Goal: Task Accomplishment & Management: Use online tool/utility

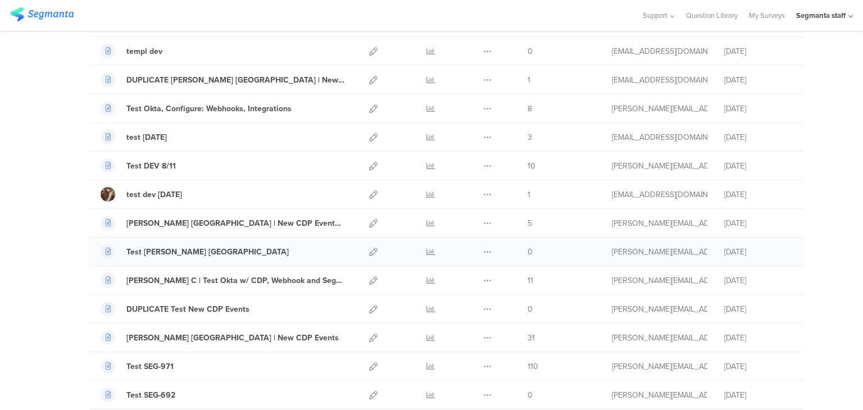
scroll to position [169, 0]
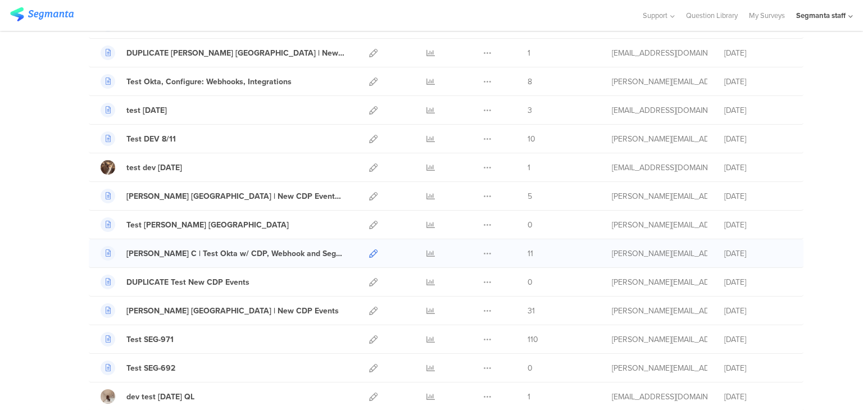
click at [372, 255] on icon at bounding box center [373, 254] width 8 height 8
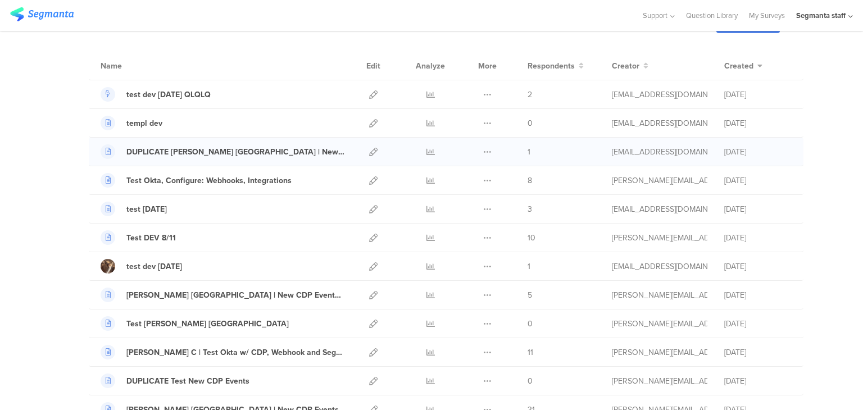
scroll to position [0, 0]
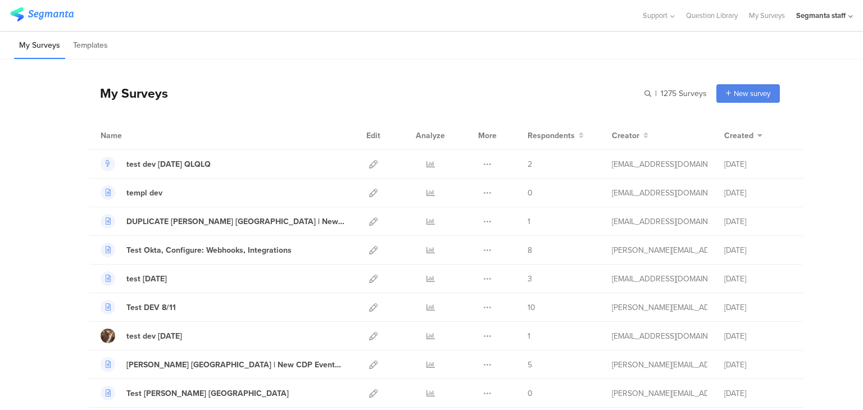
click at [850, 14] on icon at bounding box center [851, 16] width 4 height 8
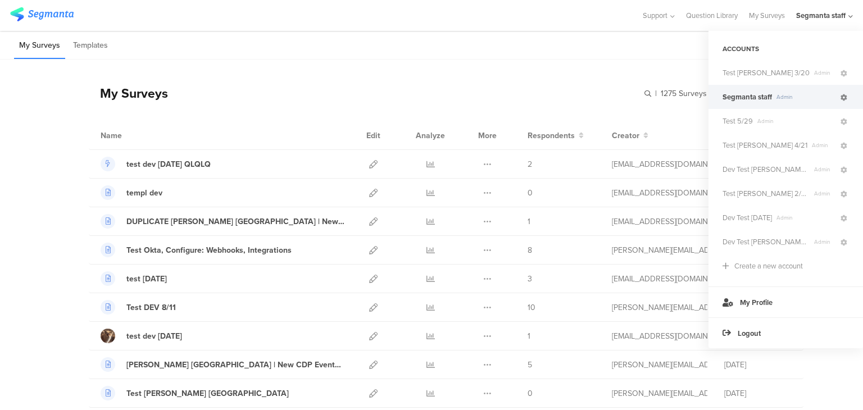
click at [847, 99] on icon at bounding box center [844, 97] width 7 height 7
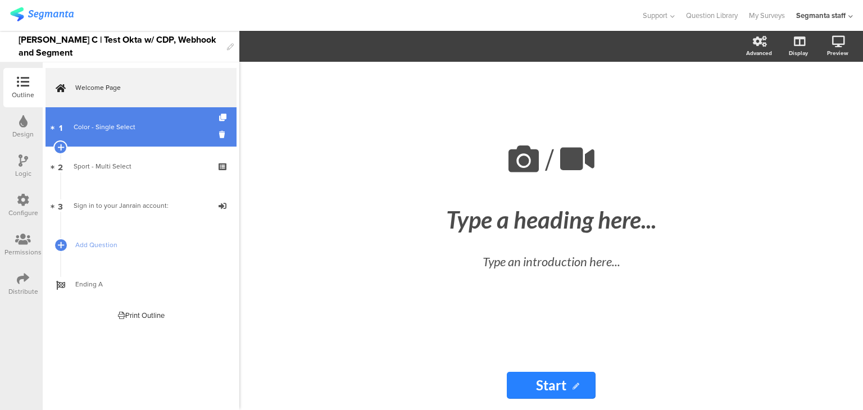
click at [77, 128] on div "Color - Single Select" at bounding box center [141, 126] width 134 height 11
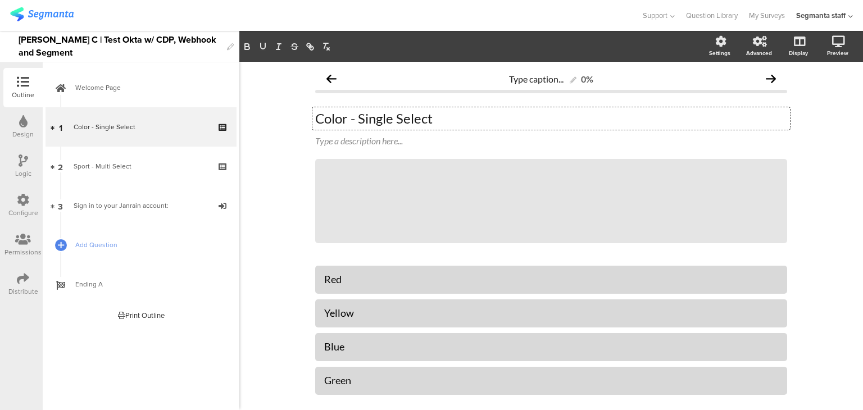
drag, startPoint x: 456, startPoint y: 117, endPoint x: 293, endPoint y: 123, distance: 163.1
click at [293, 123] on div "Type caption... 0% Color - Single Select Color - Single Select Color - Single S…" at bounding box center [551, 268] width 624 height 412
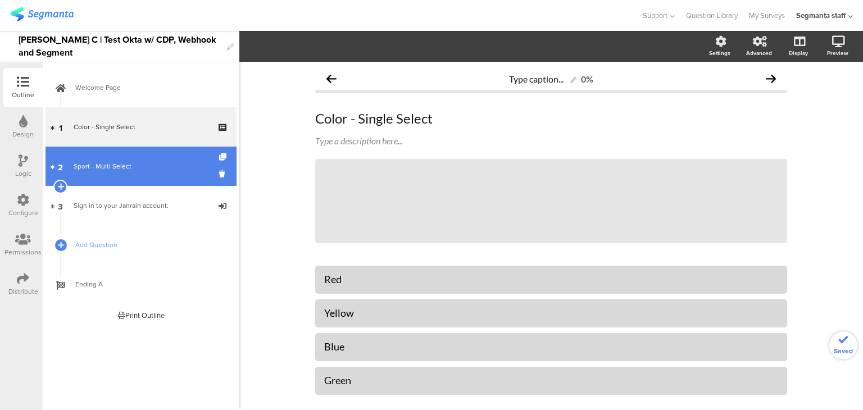
click at [158, 170] on div "Sport - Multi Select" at bounding box center [141, 166] width 134 height 11
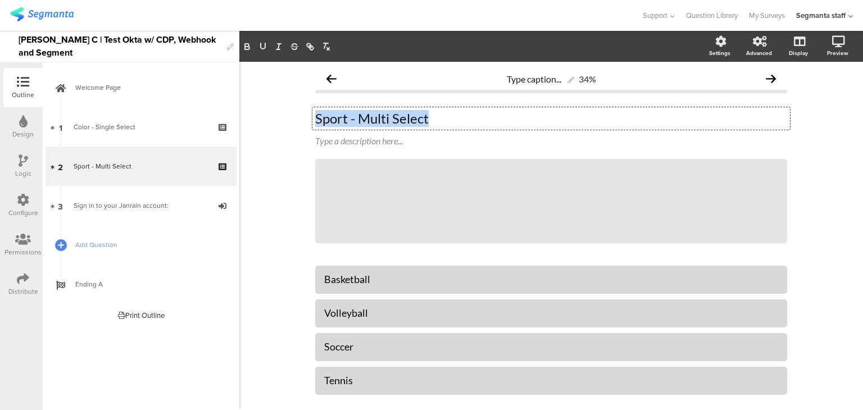
drag, startPoint x: 447, startPoint y: 117, endPoint x: 290, endPoint y: 114, distance: 156.8
click at [290, 114] on div "Type caption... 34% Sport - Multi Select Sport - Multi Select Sport - Multi Sel…" at bounding box center [551, 268] width 624 height 412
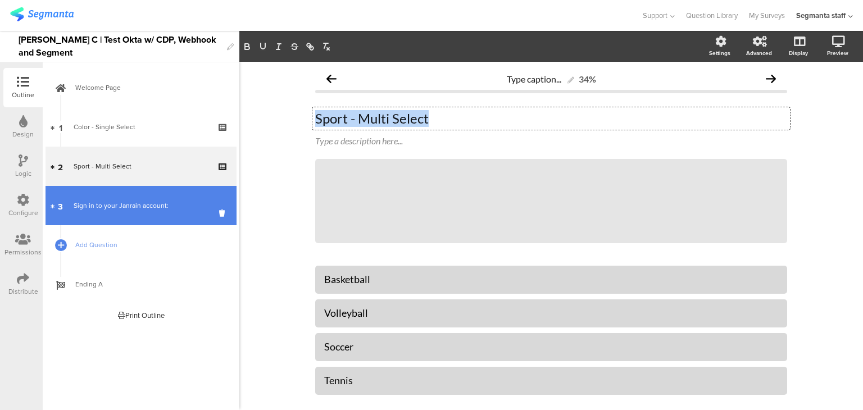
click at [139, 207] on div "Sign in to your Janrain account:" at bounding box center [141, 205] width 134 height 11
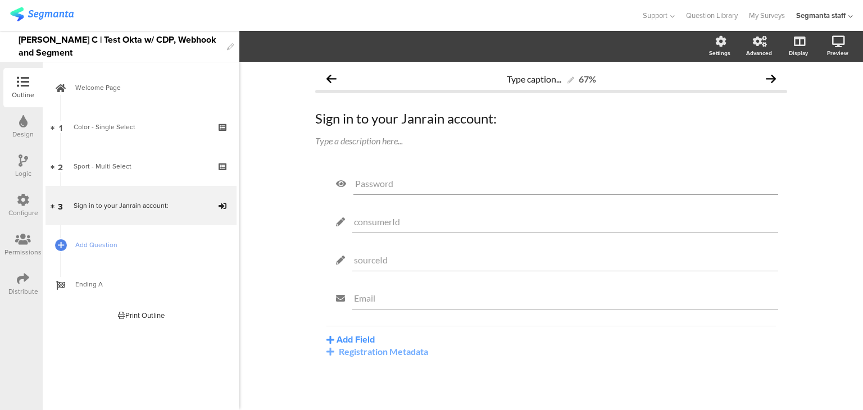
click at [347, 354] on div "Registration Metadata" at bounding box center [552, 351] width 450 height 11
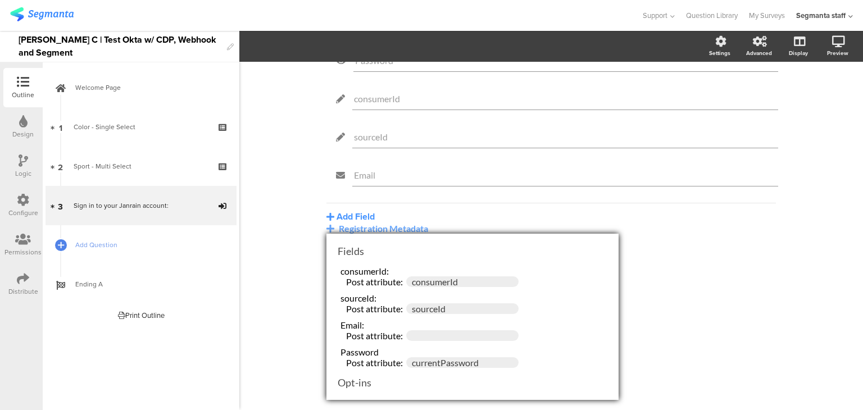
scroll to position [6, 0]
click at [650, 336] on div "Type caption... 67% Sign in to your Janrain account: Sign in to your Janrain ac…" at bounding box center [551, 233] width 624 height 354
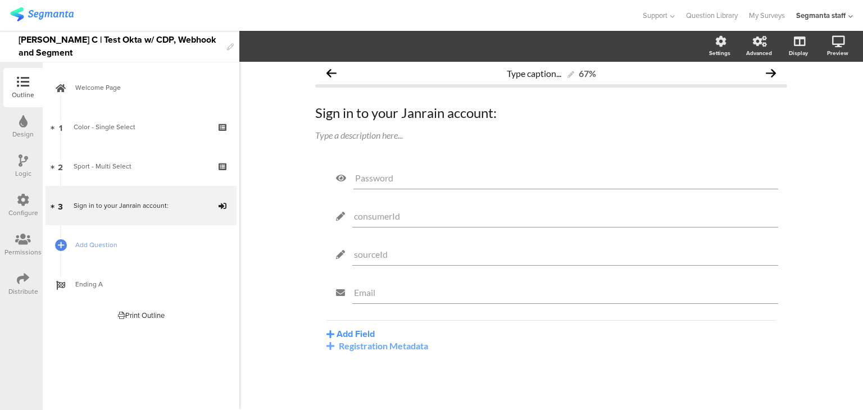
scroll to position [6, 0]
click at [17, 284] on icon at bounding box center [23, 279] width 12 height 12
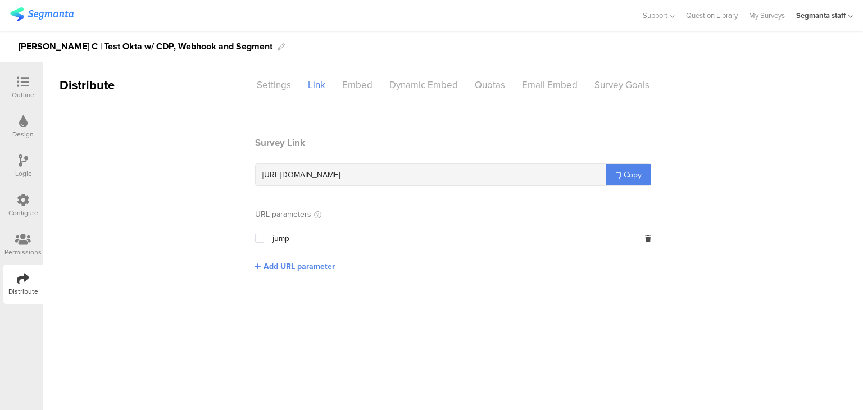
click at [26, 212] on div "Configure" at bounding box center [23, 213] width 30 height 10
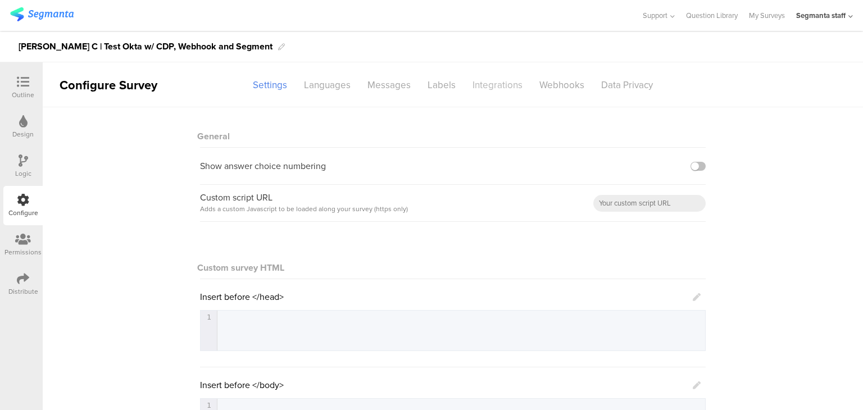
click at [484, 85] on div "Integrations" at bounding box center [497, 85] width 67 height 20
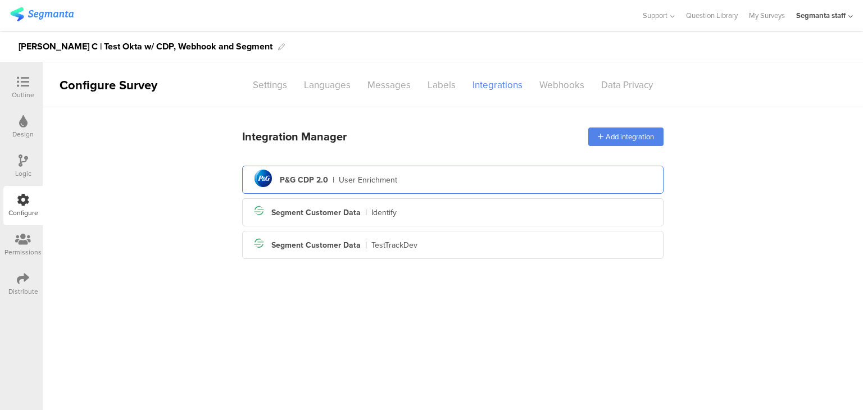
click at [466, 177] on div "pg logo P&G CDP 2.0 | User Enrichment" at bounding box center [453, 180] width 404 height 28
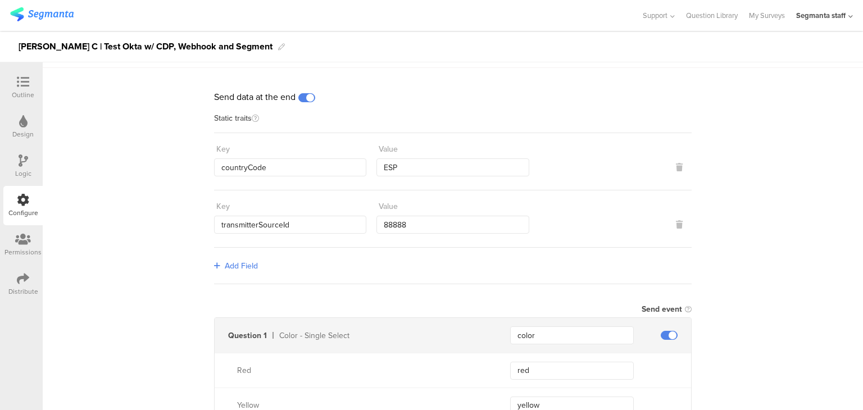
scroll to position [56, 0]
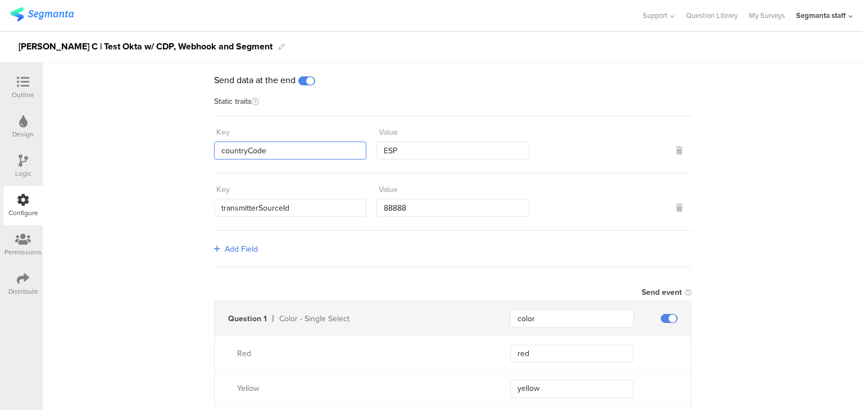
drag, startPoint x: 283, startPoint y: 153, endPoint x: 187, endPoint y: 151, distance: 96.1
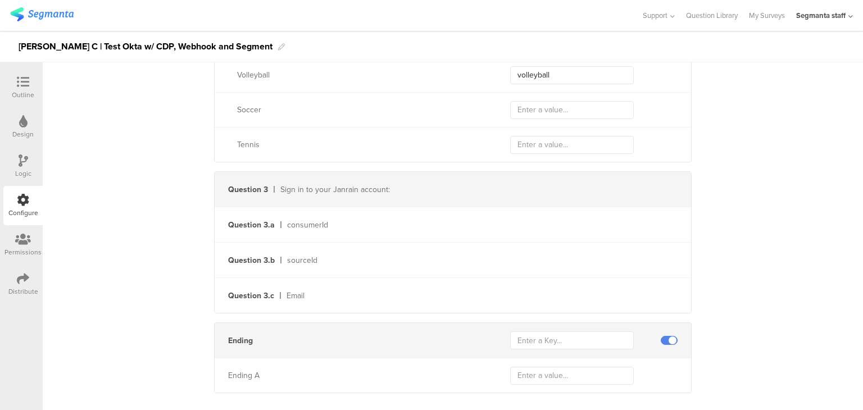
scroll to position [572, 0]
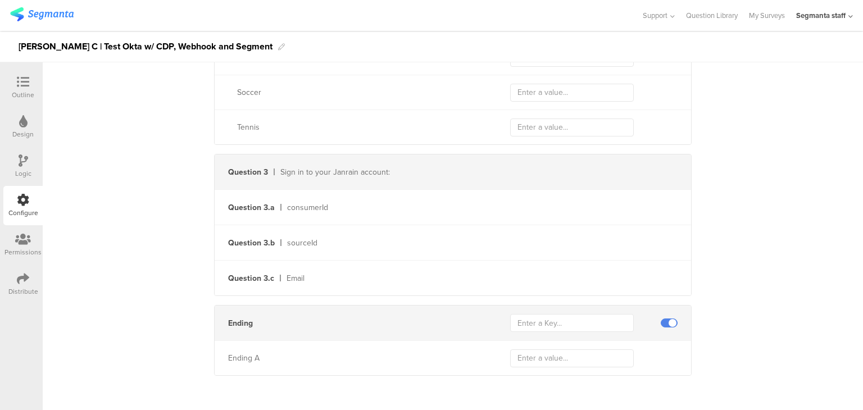
click at [22, 94] on div "Outline" at bounding box center [23, 95] width 22 height 10
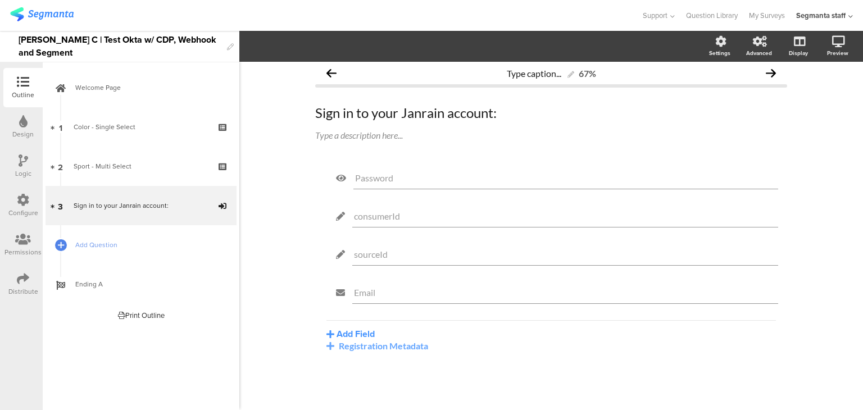
scroll to position [6, 0]
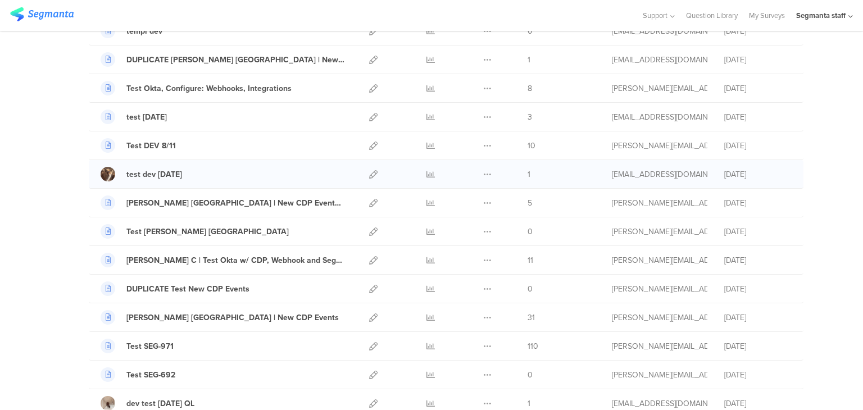
scroll to position [169, 0]
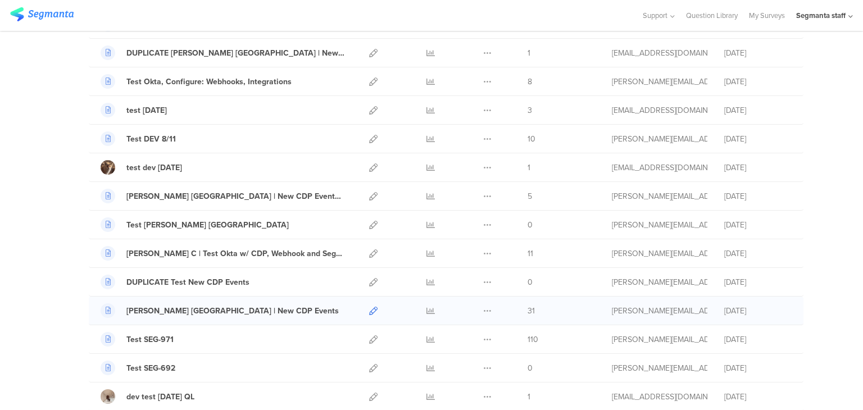
click at [373, 309] on icon at bounding box center [373, 311] width 8 height 8
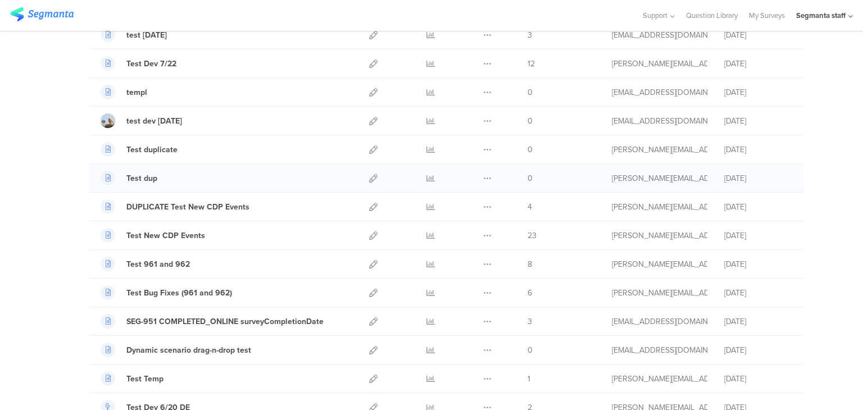
scroll to position [618, 0]
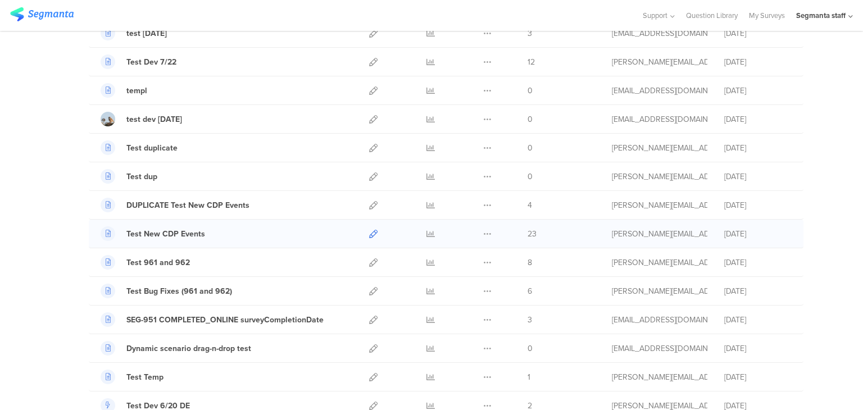
click at [371, 230] on icon at bounding box center [373, 234] width 8 height 8
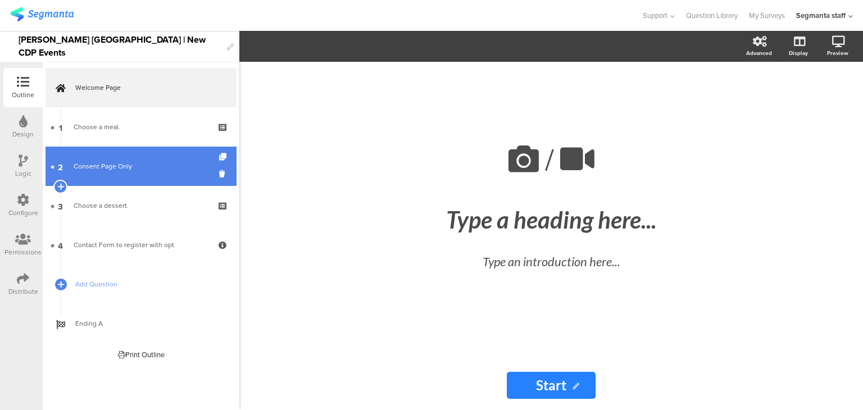
click at [143, 169] on div "Consent Page Only" at bounding box center [141, 166] width 134 height 11
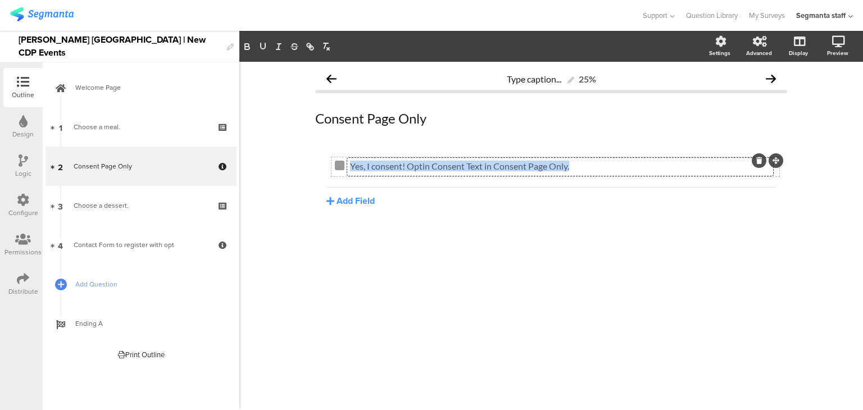
drag, startPoint x: 590, startPoint y: 162, endPoint x: 346, endPoint y: 166, distance: 244.0
click at [346, 166] on div "Yes, I consent! Optin Consent Text in Consent Page Only. Yes, I consent! Optin …" at bounding box center [555, 167] width 441 height 12
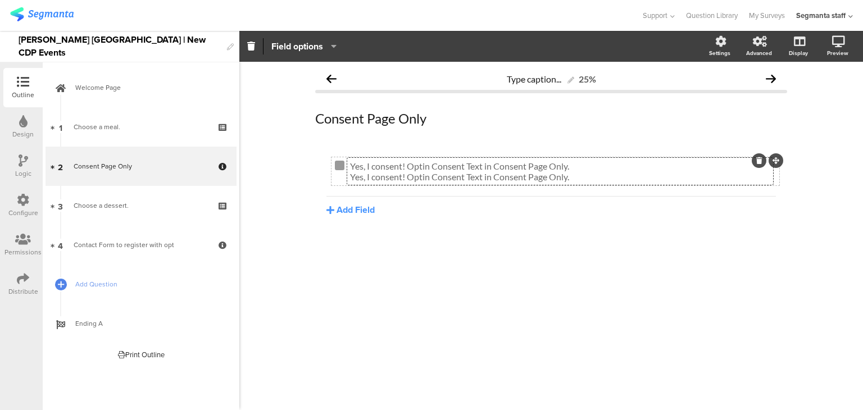
click at [486, 168] on div "Yes, I consent! Optin Consent Text in Consent Page Only. Yes, I consent! Optin …" at bounding box center [560, 171] width 426 height 27
click at [486, 171] on p "Yes, I consent! Optin Consent Text in Consent Page Only." at bounding box center [560, 176] width 420 height 11
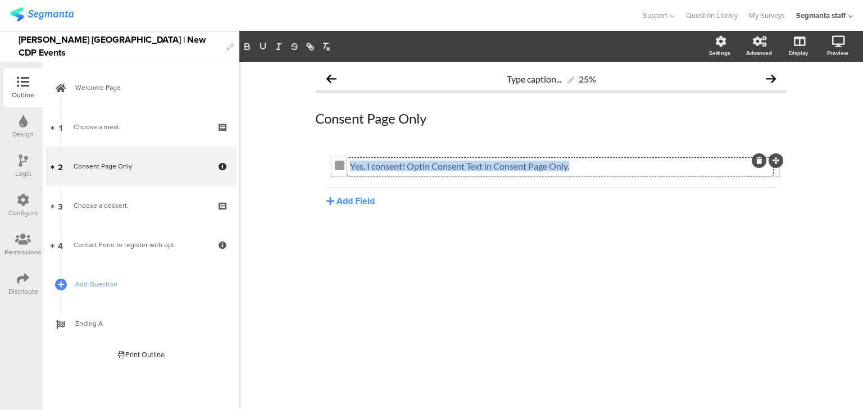
copy p "Yes, I consent! Optin Consent Text in Consent Page Only."
drag, startPoint x: 585, startPoint y: 162, endPoint x: 354, endPoint y: 167, distance: 231.1
click at [354, 167] on p "Yes, I consent! Optin Consent Text in Consent Page Only." at bounding box center [560, 166] width 420 height 11
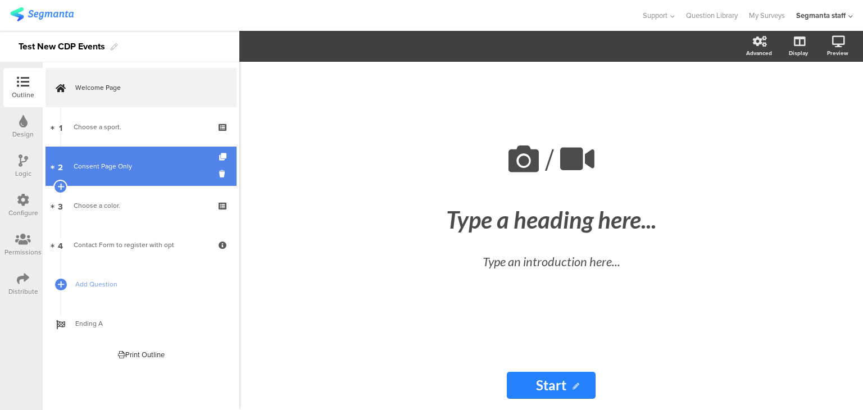
click at [141, 166] on div "Consent Page Only" at bounding box center [141, 166] width 134 height 11
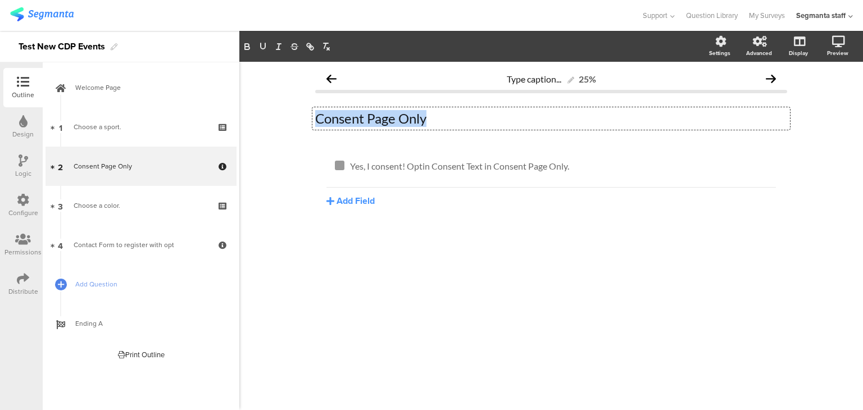
drag, startPoint x: 445, startPoint y: 113, endPoint x: 294, endPoint y: 129, distance: 151.5
click at [294, 129] on div "Type caption... 25% Consent Page Only Consent Page Only Consent Page Only Yes, …" at bounding box center [551, 236] width 624 height 348
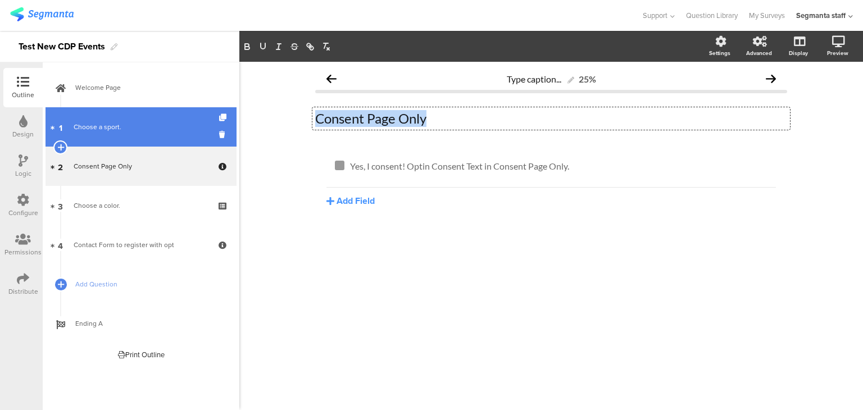
drag, startPoint x: 85, startPoint y: 124, endPoint x: 74, endPoint y: 120, distance: 12.1
click at [85, 124] on div "Choose a sport." at bounding box center [141, 126] width 134 height 11
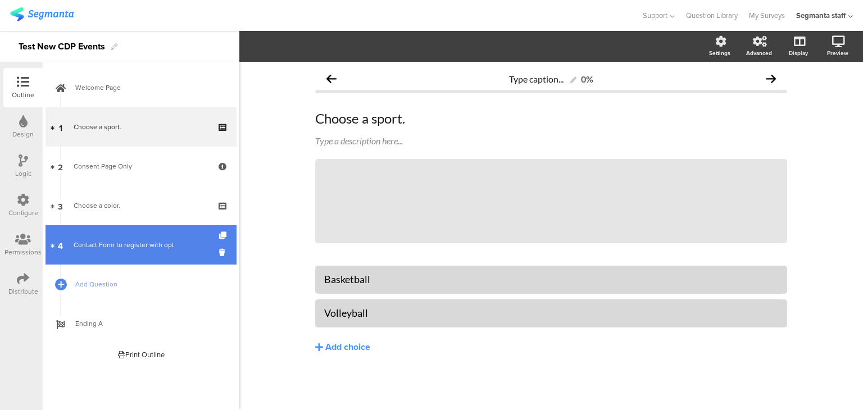
click at [142, 232] on link "4 Contact Form to register with opt" at bounding box center [141, 244] width 191 height 39
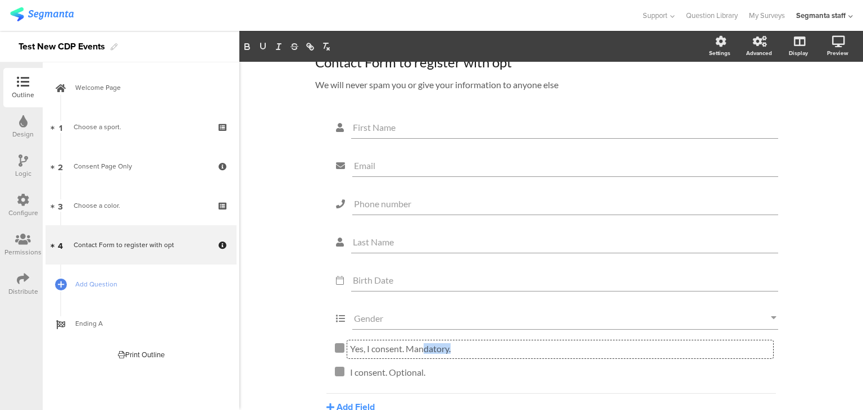
scroll to position [45, 0]
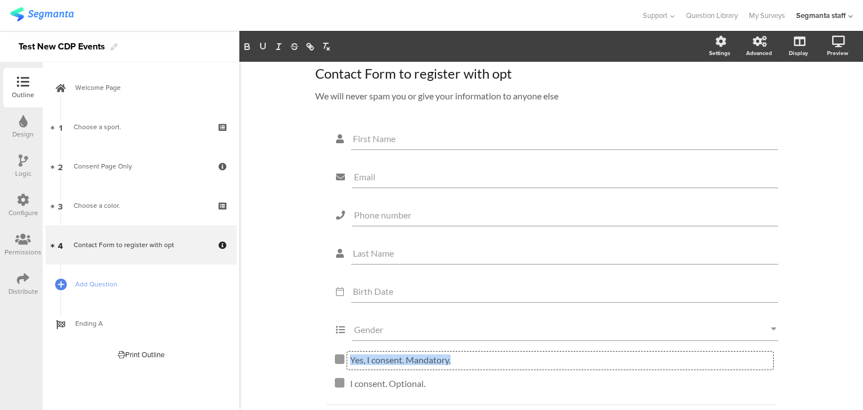
drag, startPoint x: 447, startPoint y: 346, endPoint x: 342, endPoint y: 349, distance: 104.6
click at [342, 349] on div "First Name Email Phone number Last Name Birth Date Gender Yes, I consent. Manda…" at bounding box center [551, 275] width 472 height 300
copy p "Yes, I consent. Mandatory."
click at [425, 378] on div "I consent. Optional. I consent. Optional." at bounding box center [560, 384] width 426 height 18
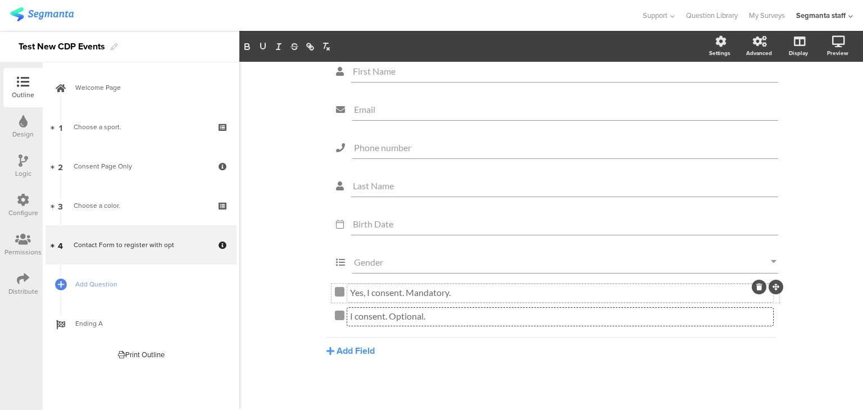
scroll to position [119, 0]
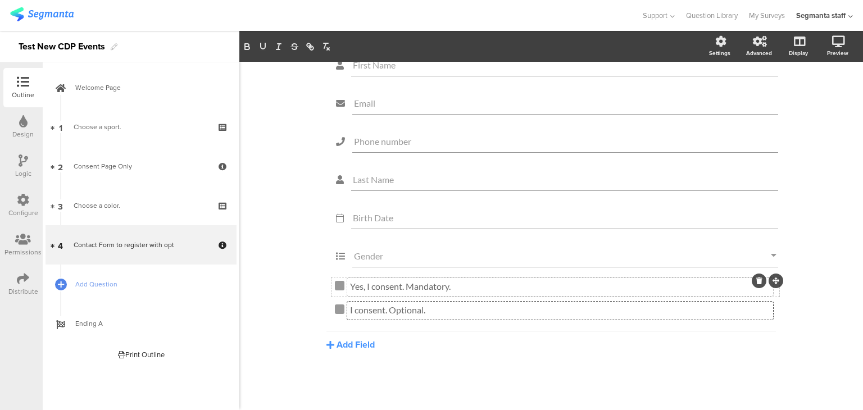
click at [442, 284] on div "Yes, I consent. Mandatory. Yes, I consent. Mandatory." at bounding box center [560, 287] width 426 height 18
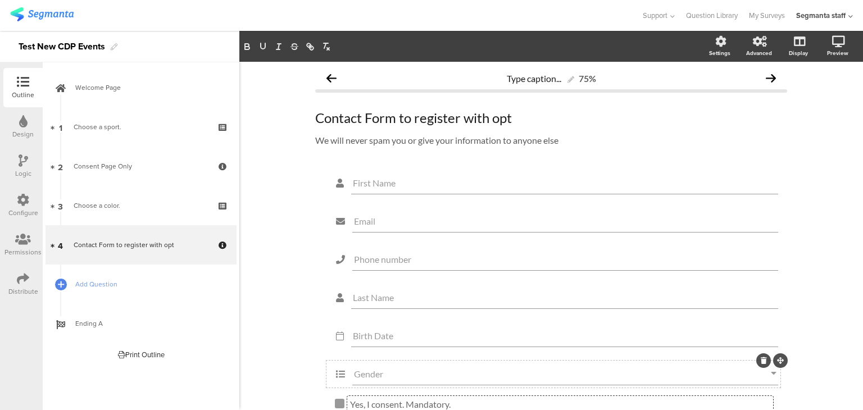
scroll to position [0, 0]
click at [30, 200] on div "Configure" at bounding box center [22, 205] width 39 height 39
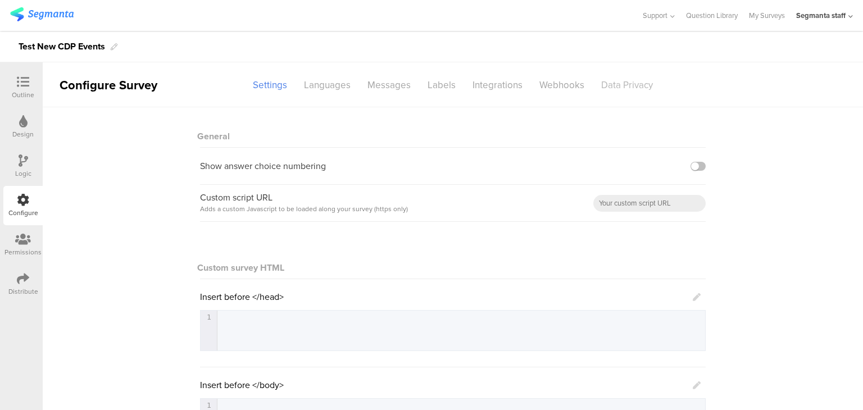
click at [610, 91] on div "Data Privacy" at bounding box center [627, 85] width 69 height 20
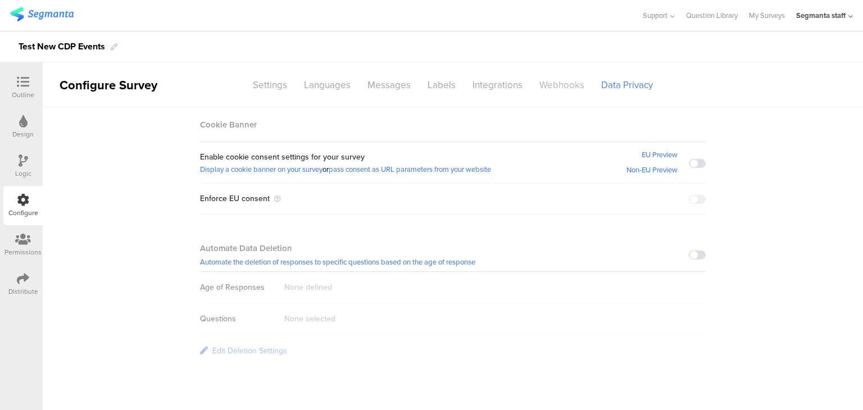
click at [561, 79] on div "Webhooks" at bounding box center [562, 85] width 62 height 20
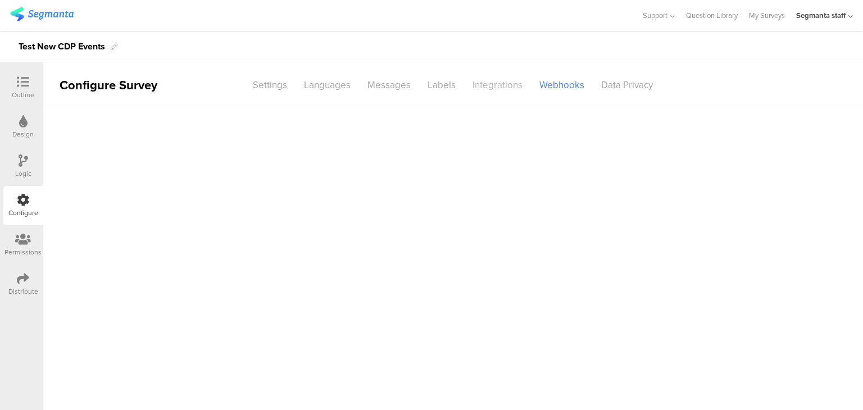
click at [477, 84] on div "Integrations" at bounding box center [497, 85] width 67 height 20
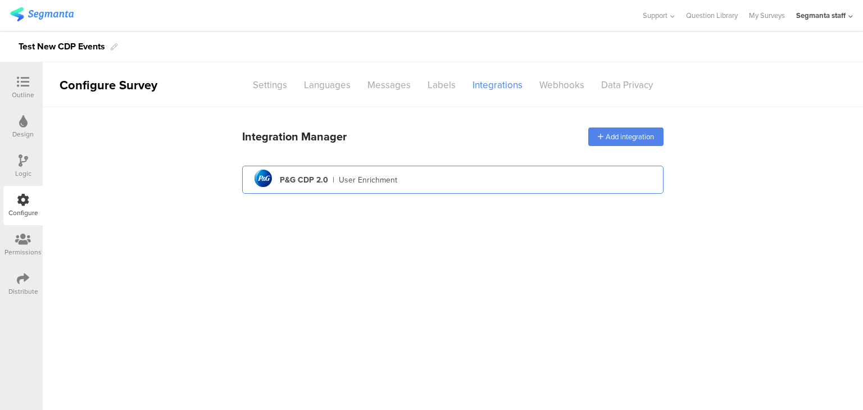
click at [355, 177] on div "User Enrichment" at bounding box center [368, 180] width 58 height 12
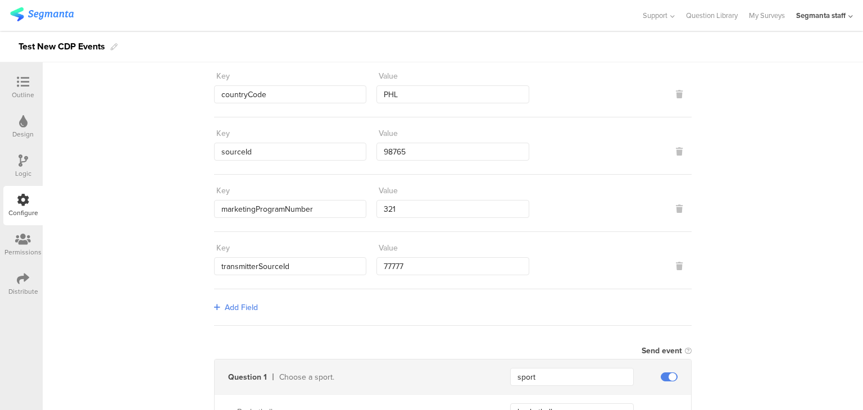
scroll to position [56, 0]
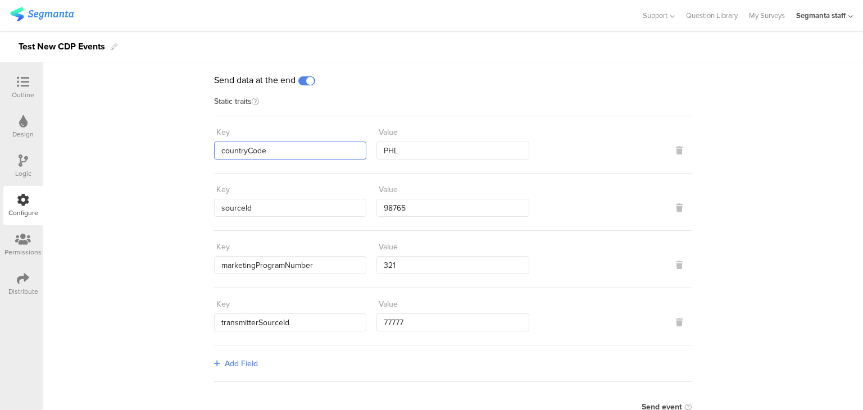
drag, startPoint x: 278, startPoint y: 150, endPoint x: 214, endPoint y: 142, distance: 65.0
click at [214, 142] on input "countryCode" at bounding box center [290, 151] width 152 height 18
click at [260, 200] on input "sourceId" at bounding box center [290, 208] width 152 height 18
drag, startPoint x: 235, startPoint y: 205, endPoint x: 205, endPoint y: 207, distance: 30.4
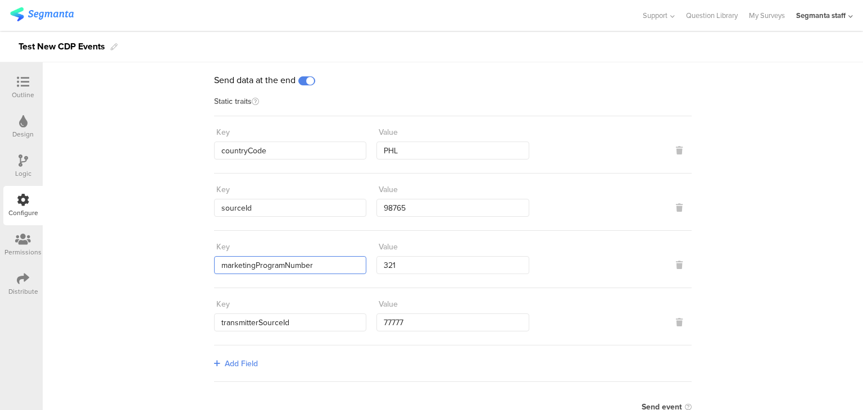
drag, startPoint x: 333, startPoint y: 267, endPoint x: 165, endPoint y: 269, distance: 167.5
drag, startPoint x: 302, startPoint y: 319, endPoint x: 170, endPoint y: 323, distance: 132.1
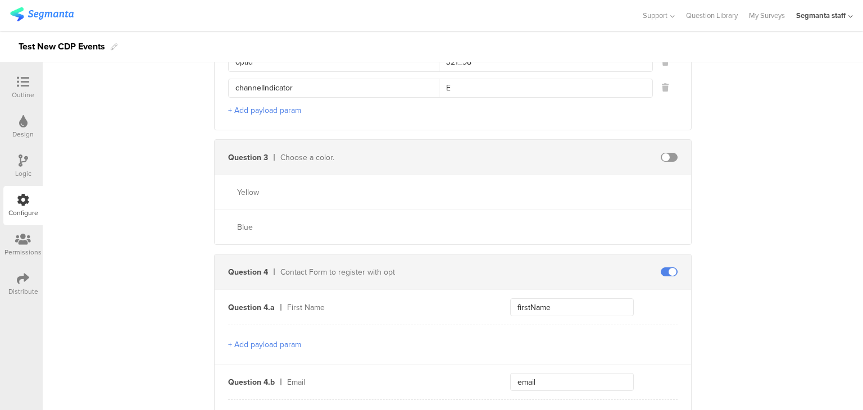
scroll to position [731, 0]
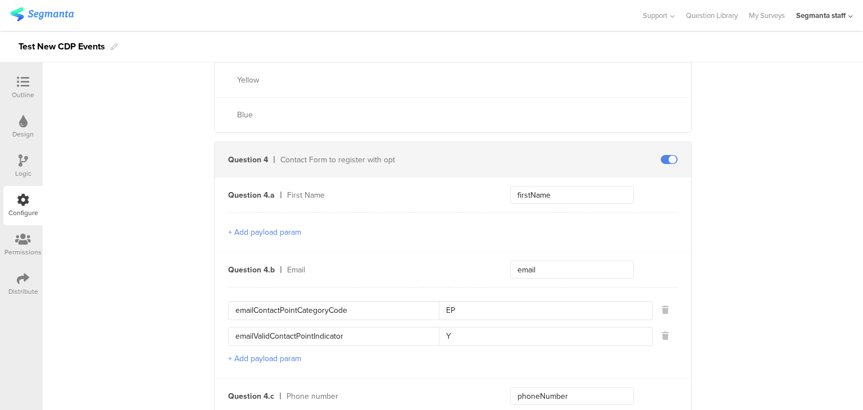
drag, startPoint x: 366, startPoint y: 306, endPoint x: 199, endPoint y: 313, distance: 167.1
click at [199, 313] on div "Send data at the end Static traits Key countryCode Value PHL Key sourceId Value…" at bounding box center [453, 285] width 821 height 1816
drag, startPoint x: 348, startPoint y: 333, endPoint x: 186, endPoint y: 340, distance: 162.6
click at [186, 340] on div "Send data at the end Static traits Key countryCode Value PHL Key sourceId Value…" at bounding box center [453, 285] width 821 height 1816
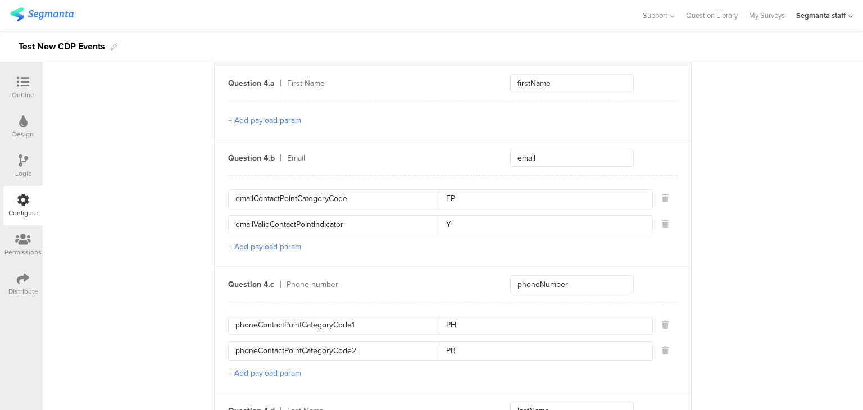
scroll to position [899, 0]
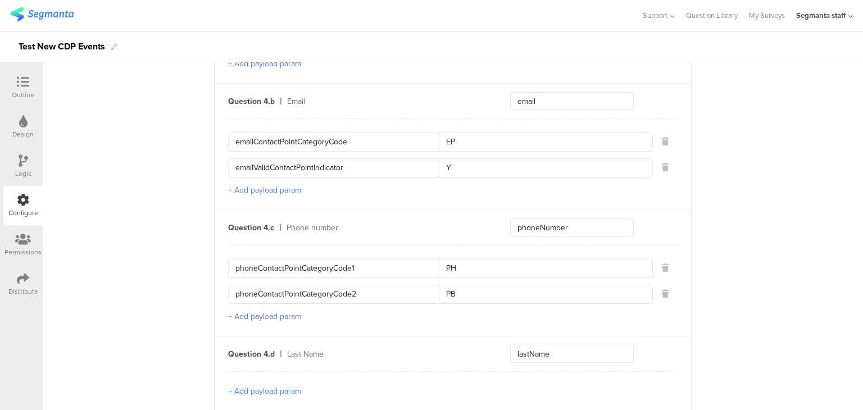
drag, startPoint x: 364, startPoint y: 263, endPoint x: 209, endPoint y: 277, distance: 155.8
drag, startPoint x: 361, startPoint y: 293, endPoint x: 212, endPoint y: 293, distance: 148.4
click at [215, 293] on div "Question 4.c Phone number phoneNumber phoneContactPointCategoryCode1 PH phoneCo…" at bounding box center [453, 273] width 477 height 126
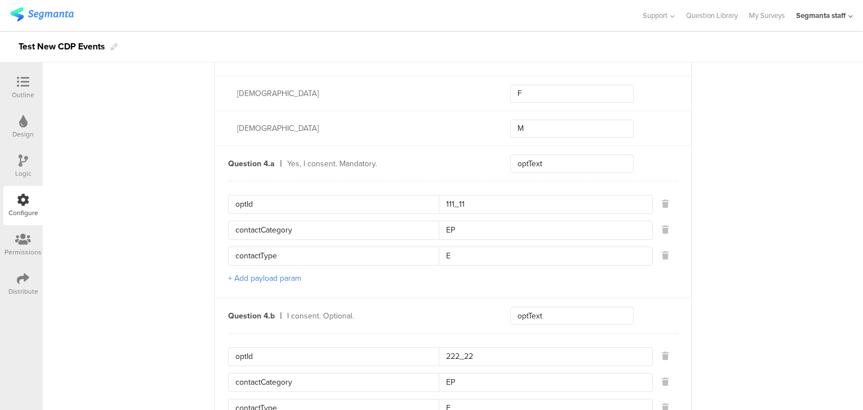
scroll to position [1405, 0]
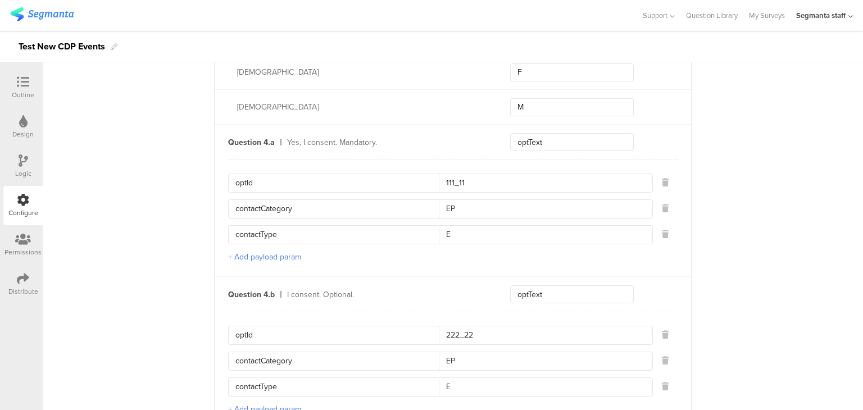
drag, startPoint x: 308, startPoint y: 197, endPoint x: 223, endPoint y: 212, distance: 86.3
click at [228, 212] on div "optId 111_11 contactCategory EP contactType E" at bounding box center [453, 209] width 450 height 71
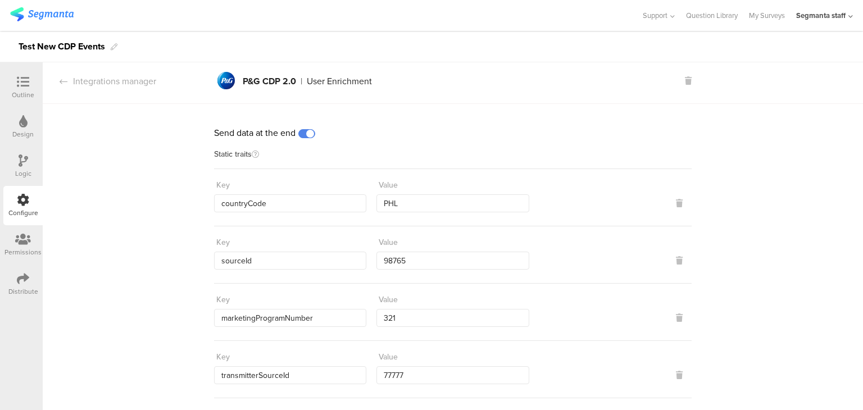
scroll to position [0, 0]
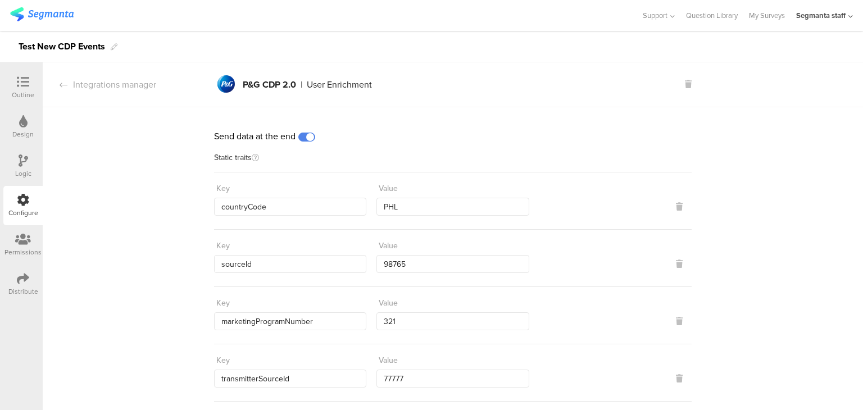
click at [30, 84] on div at bounding box center [23, 83] width 22 height 14
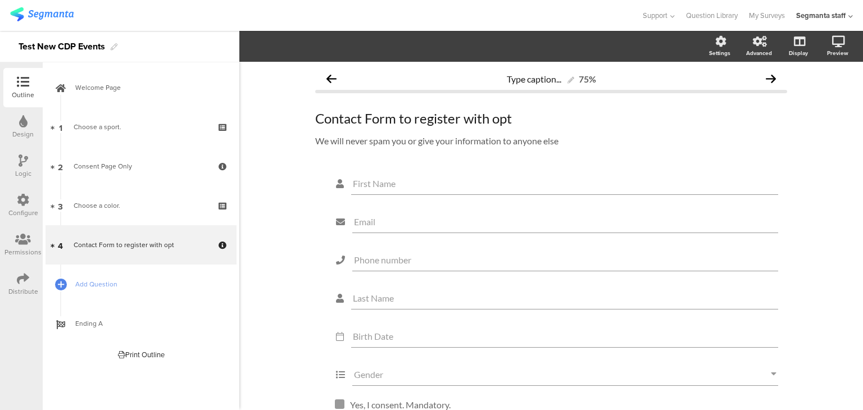
click at [25, 282] on icon at bounding box center [23, 279] width 12 height 12
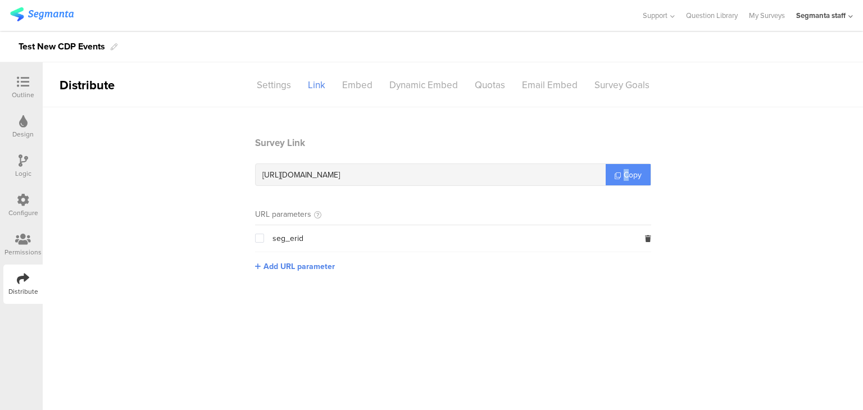
click at [627, 170] on span "Copy" at bounding box center [633, 175] width 18 height 12
copy span "C"
click at [625, 171] on span "Copy" at bounding box center [633, 175] width 18 height 12
click at [624, 171] on span "Copy" at bounding box center [633, 175] width 18 height 12
click at [622, 170] on link "Copy" at bounding box center [628, 174] width 45 height 21
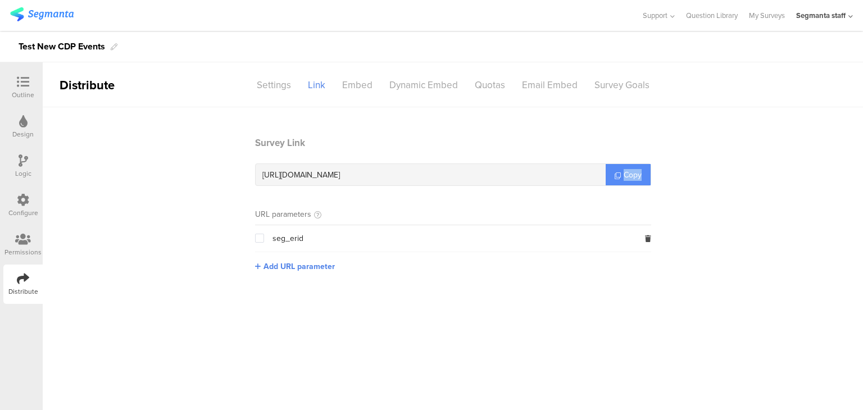
click at [622, 170] on link "Copy" at bounding box center [628, 174] width 45 height 21
